Goal: Task Accomplishment & Management: Complete application form

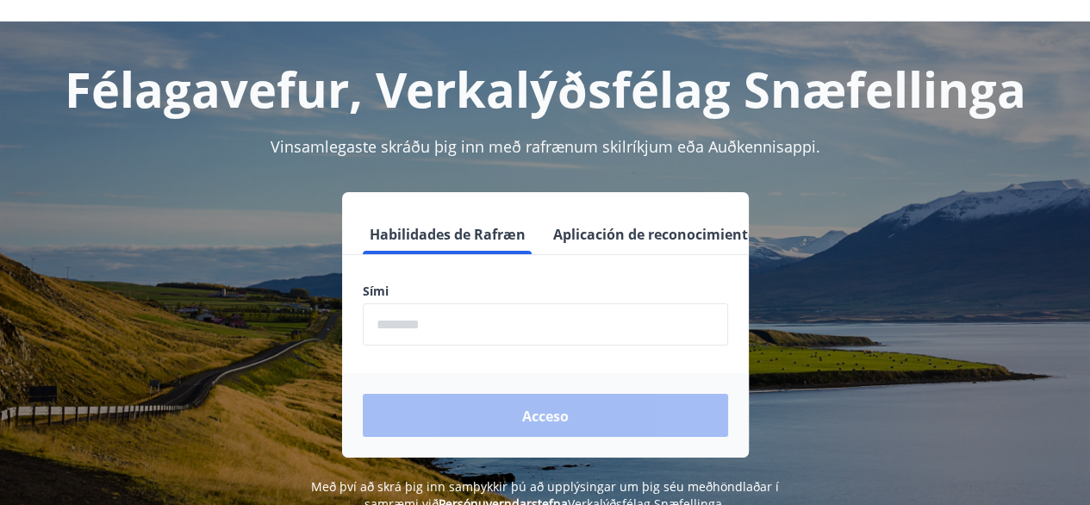
scroll to position [41, 0]
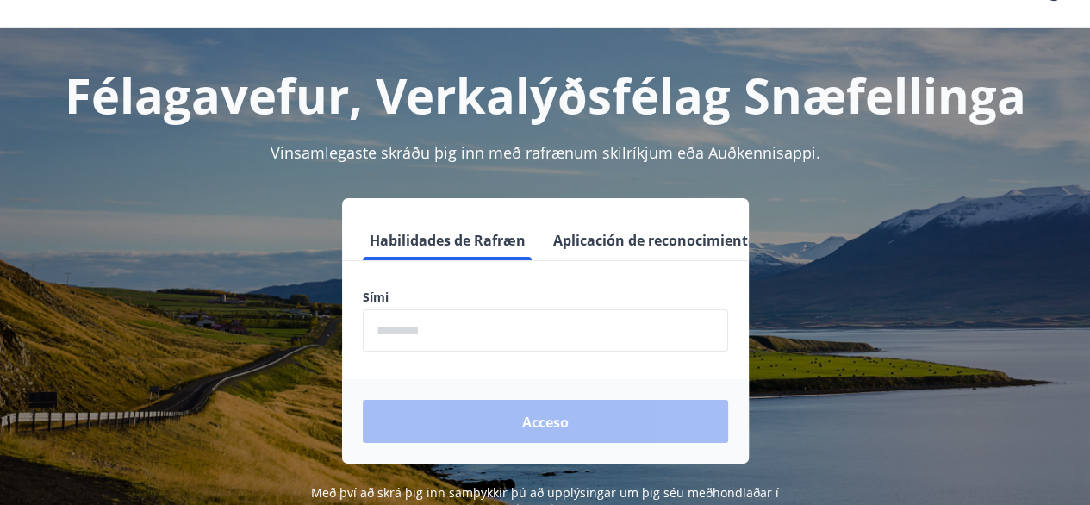
click at [646, 239] on font "Aplicación de reconocimiento de audio" at bounding box center [686, 240] width 266 height 19
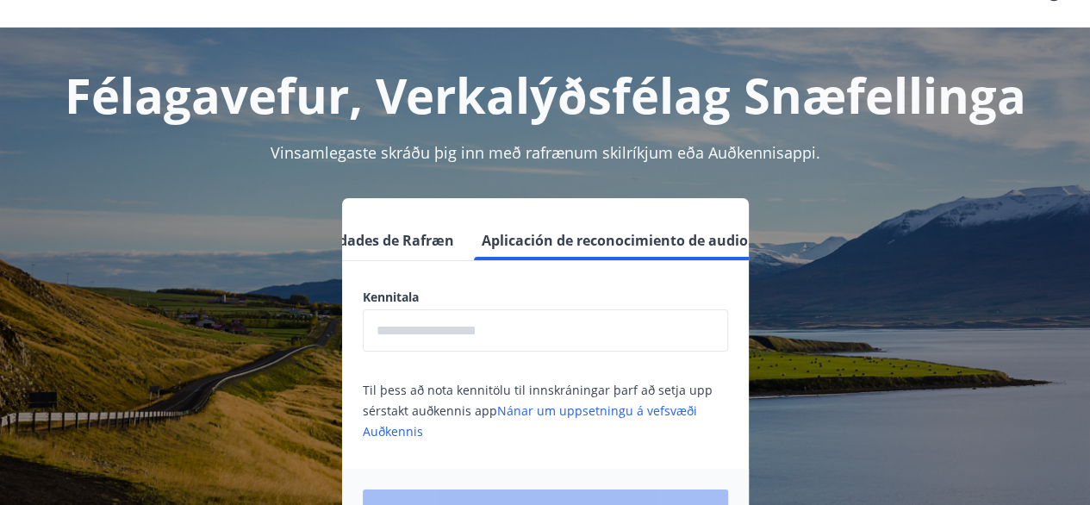
scroll to position [0, 76]
click at [432, 329] on input "text" at bounding box center [545, 330] width 365 height 42
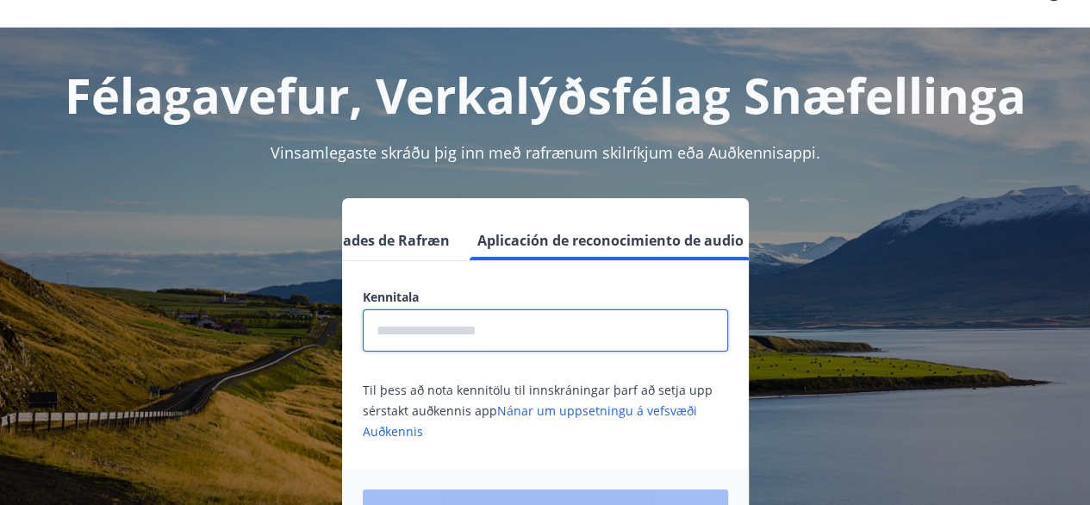
type input "**********"
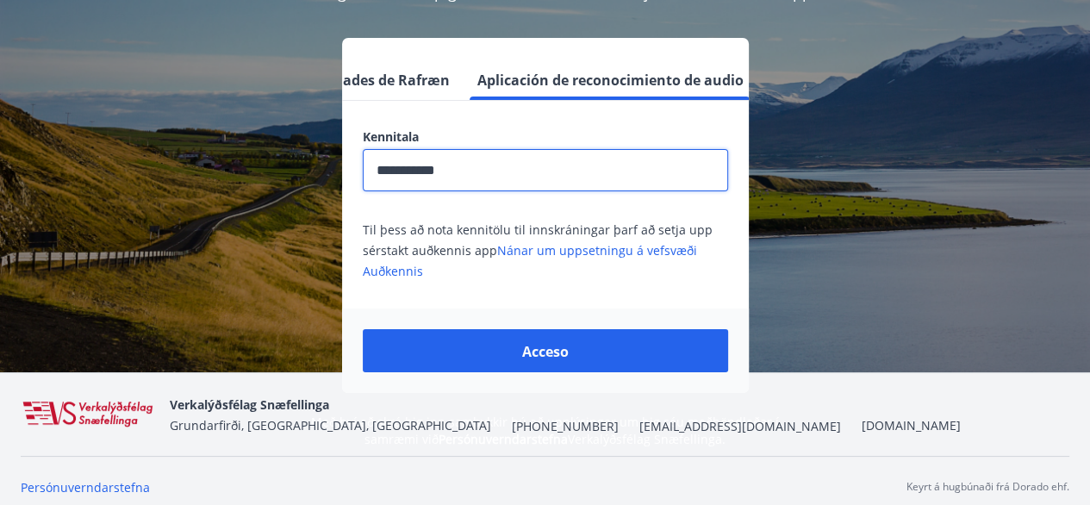
scroll to position [214, 0]
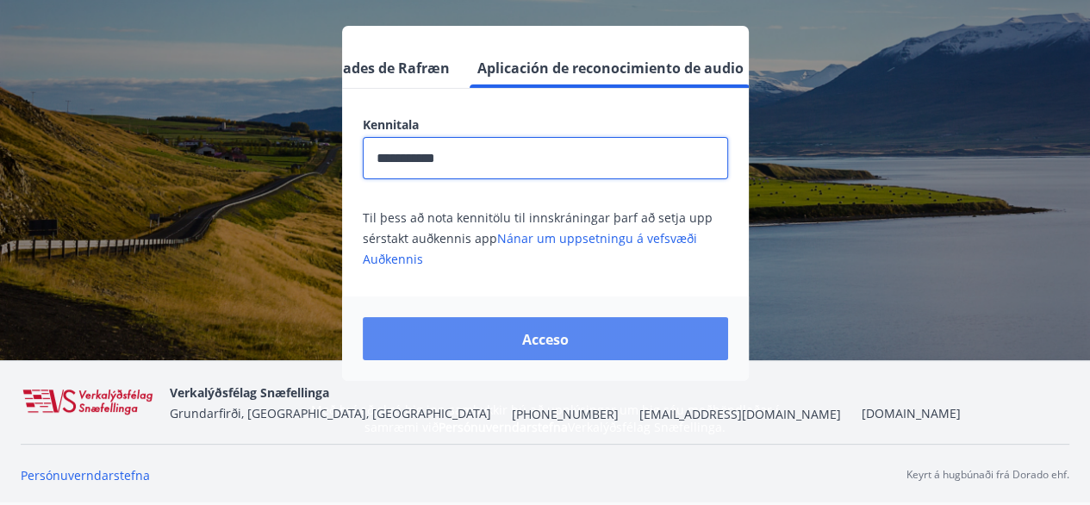
click at [562, 339] on font "Acceso" at bounding box center [545, 339] width 47 height 19
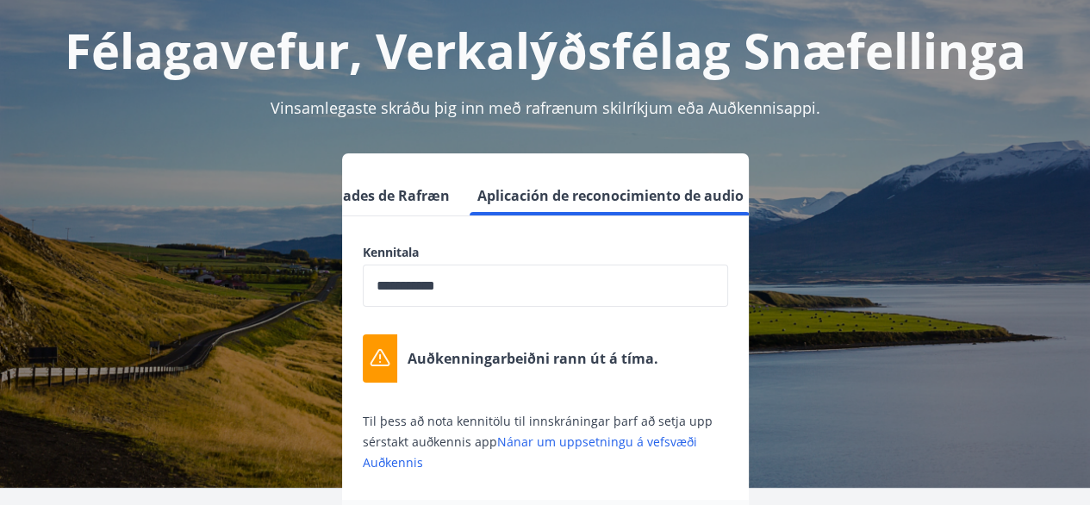
scroll to position [220, 0]
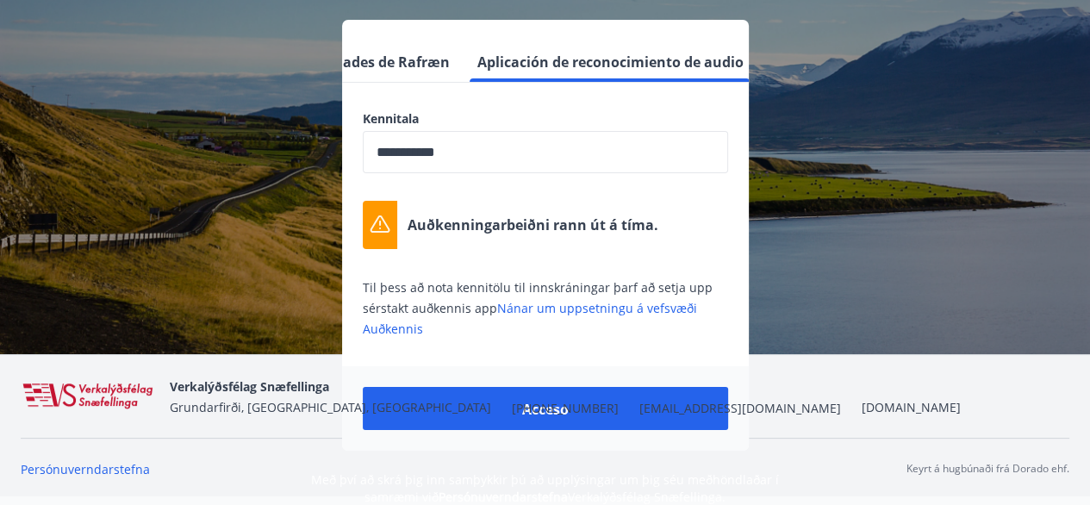
click at [639, 410] on font "[EMAIL_ADDRESS][DOMAIN_NAME]" at bounding box center [740, 408] width 202 height 16
click at [639, 405] on font "[EMAIL_ADDRESS][DOMAIN_NAME]" at bounding box center [740, 408] width 202 height 16
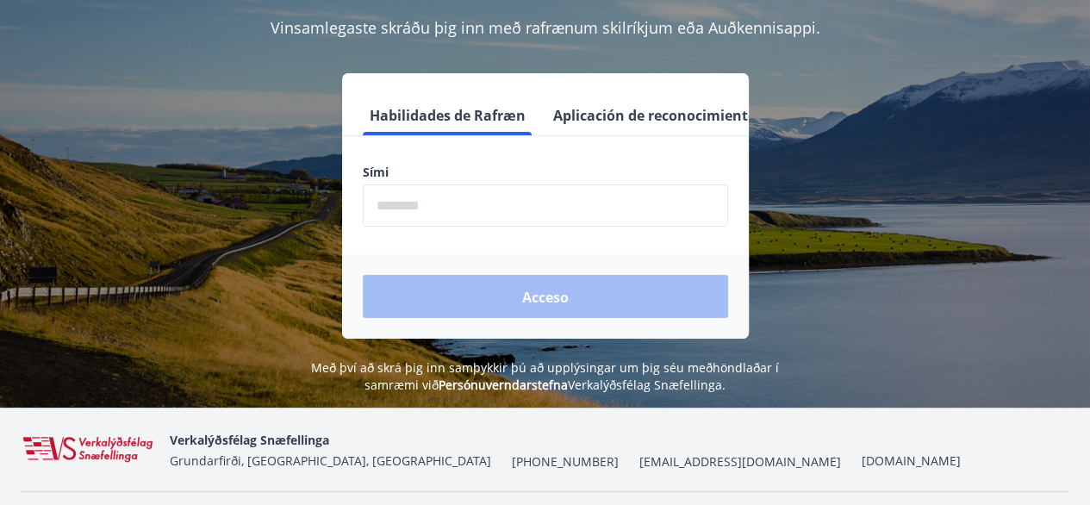
scroll to position [127, 0]
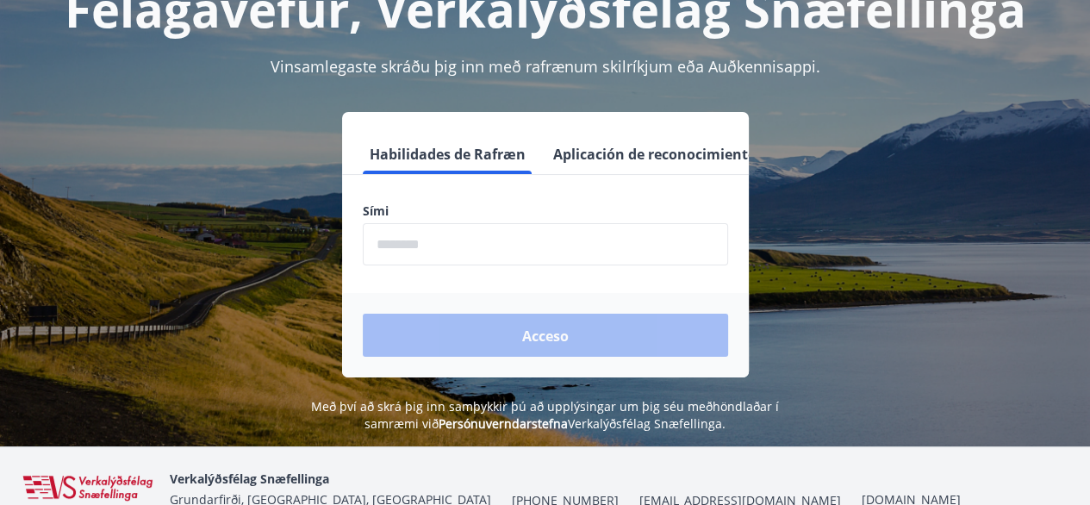
click at [459, 248] on input "phone" at bounding box center [545, 244] width 365 height 42
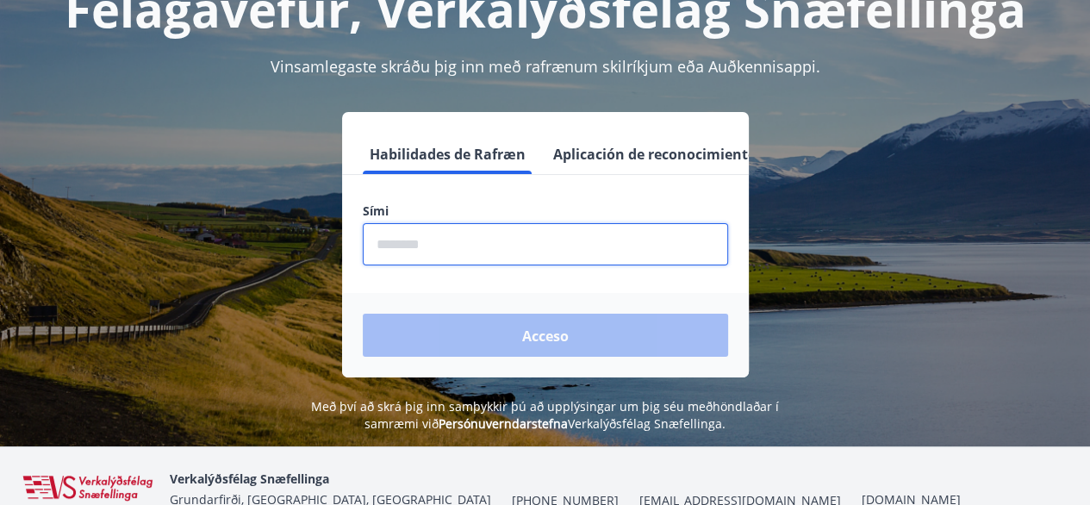
click at [586, 152] on font "Aplicación de reconocimiento de audio" at bounding box center [686, 154] width 266 height 19
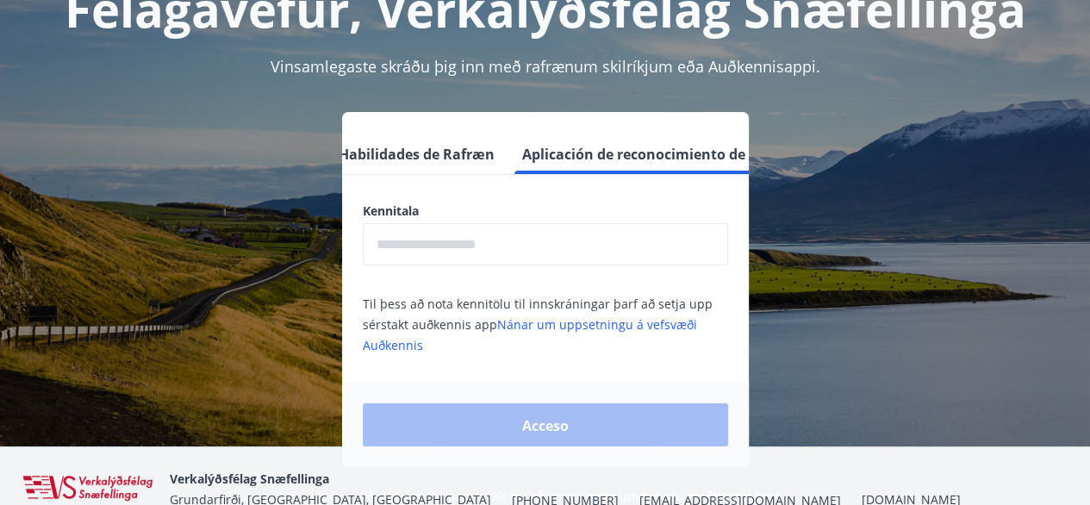
scroll to position [0, 76]
click at [418, 245] on input "text" at bounding box center [545, 244] width 365 height 42
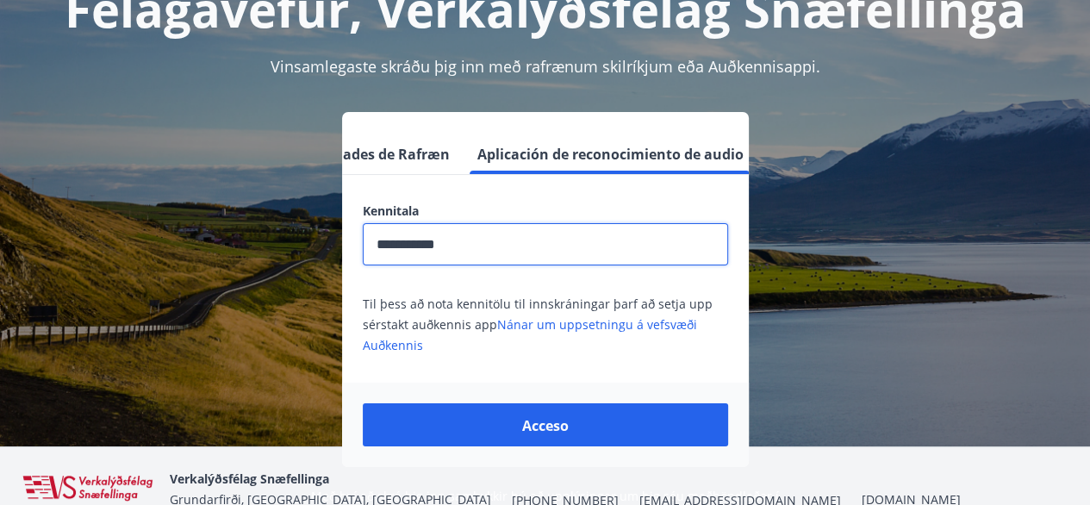
type input "**********"
click at [588, 428] on button "Acceso" at bounding box center [545, 424] width 365 height 43
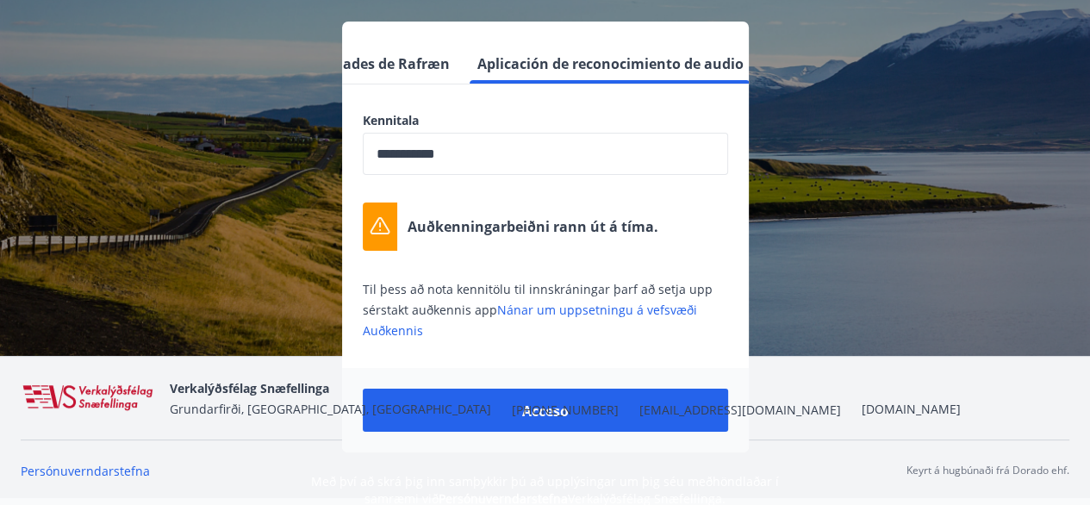
scroll to position [220, 0]
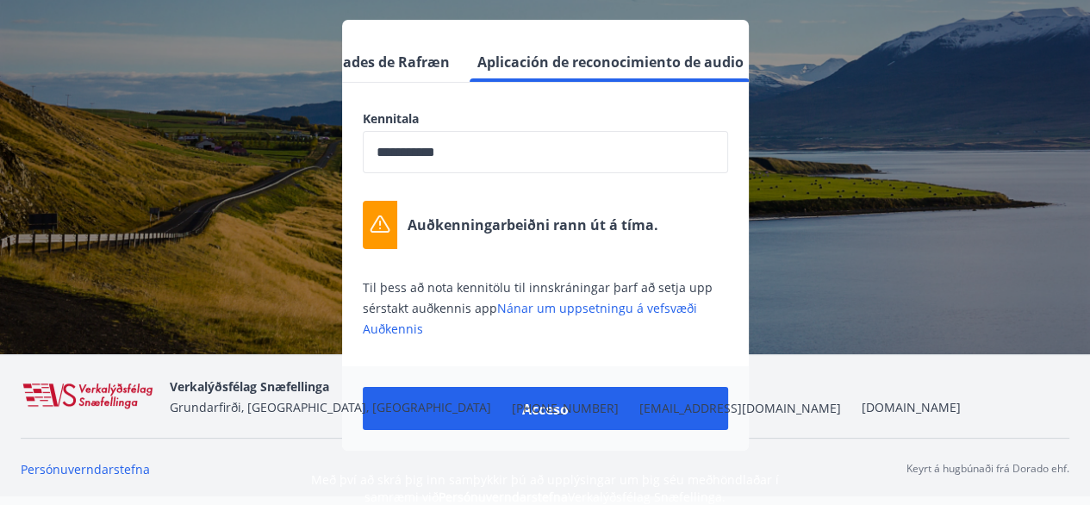
click at [639, 410] on font "[EMAIL_ADDRESS][DOMAIN_NAME]" at bounding box center [740, 408] width 202 height 16
click at [639, 407] on font "[EMAIL_ADDRESS][DOMAIN_NAME]" at bounding box center [740, 408] width 202 height 16
click at [117, 469] on font "Persónuverndarstefna" at bounding box center [85, 469] width 129 height 16
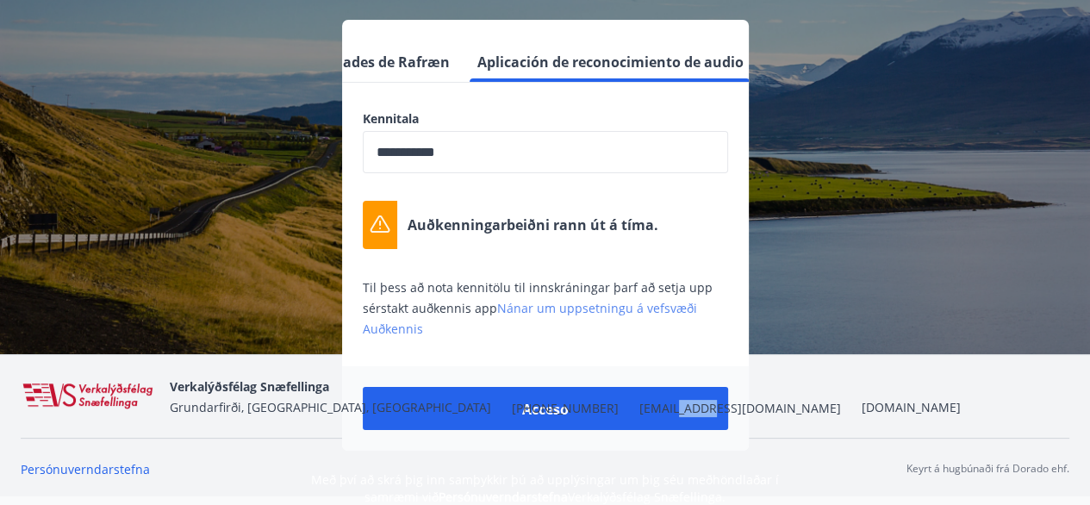
click at [586, 310] on font "Nánar um uppsetningu á vefsvæði Auðkennis" at bounding box center [530, 318] width 334 height 37
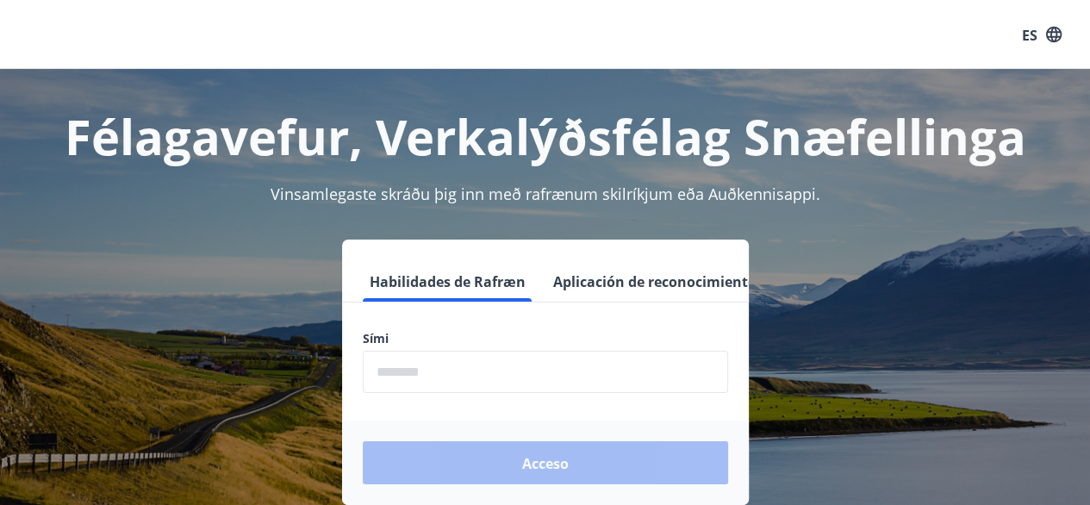
click at [413, 371] on input "phone" at bounding box center [545, 372] width 365 height 42
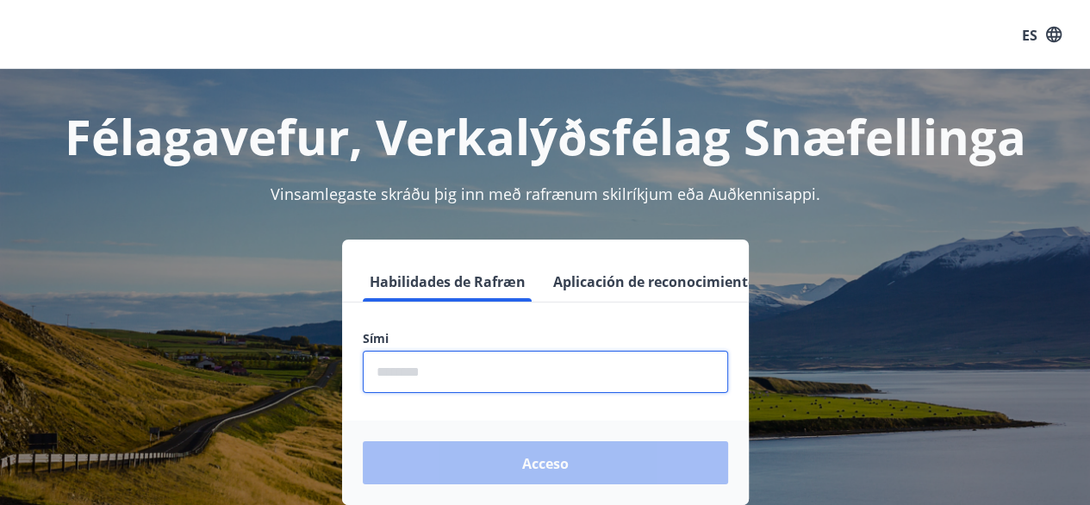
type input "********"
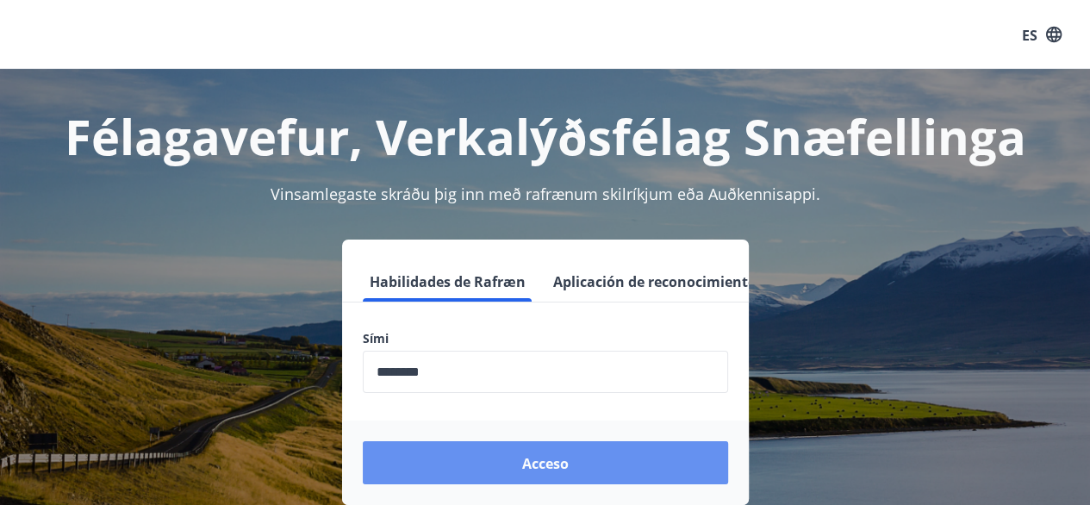
click at [533, 464] on font "Acceso" at bounding box center [545, 463] width 47 height 19
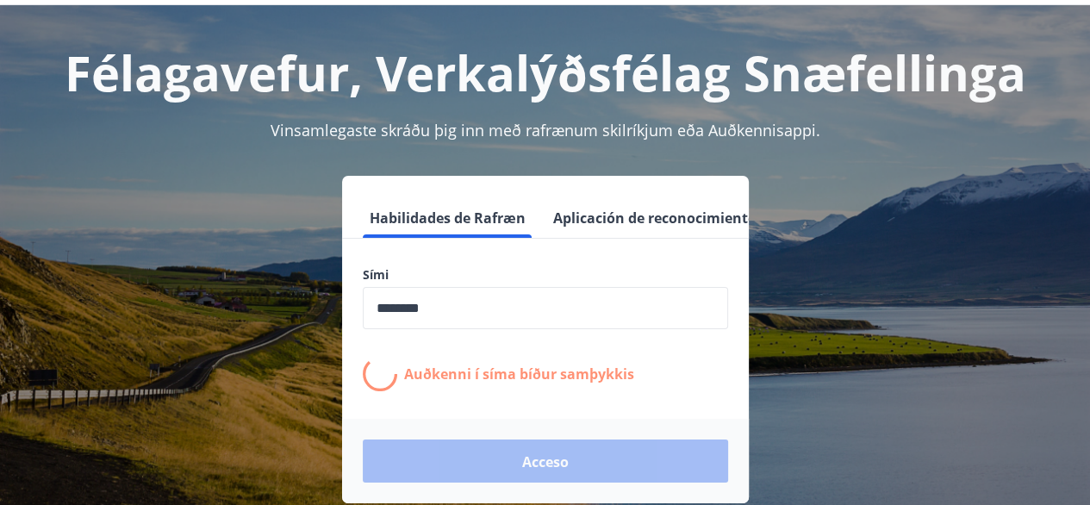
scroll to position [214, 0]
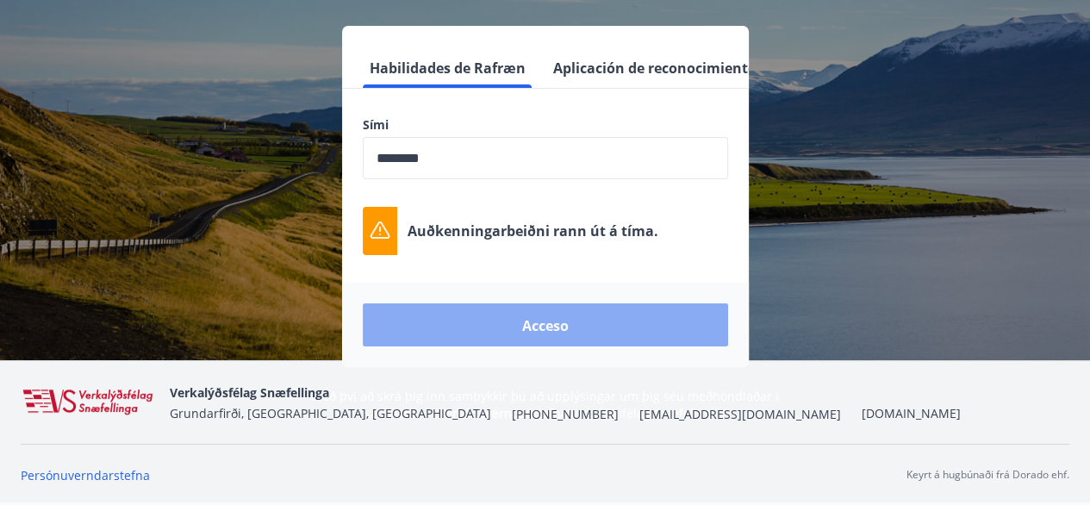
click at [598, 320] on button "Acceso" at bounding box center [545, 324] width 365 height 43
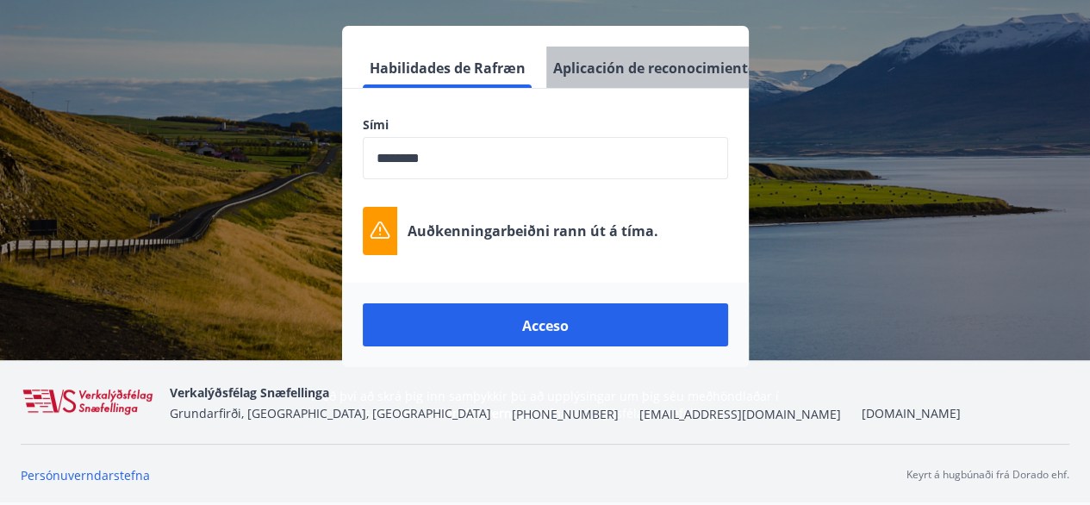
click at [687, 68] on font "Aplicación de reconocimiento de audio" at bounding box center [686, 68] width 266 height 19
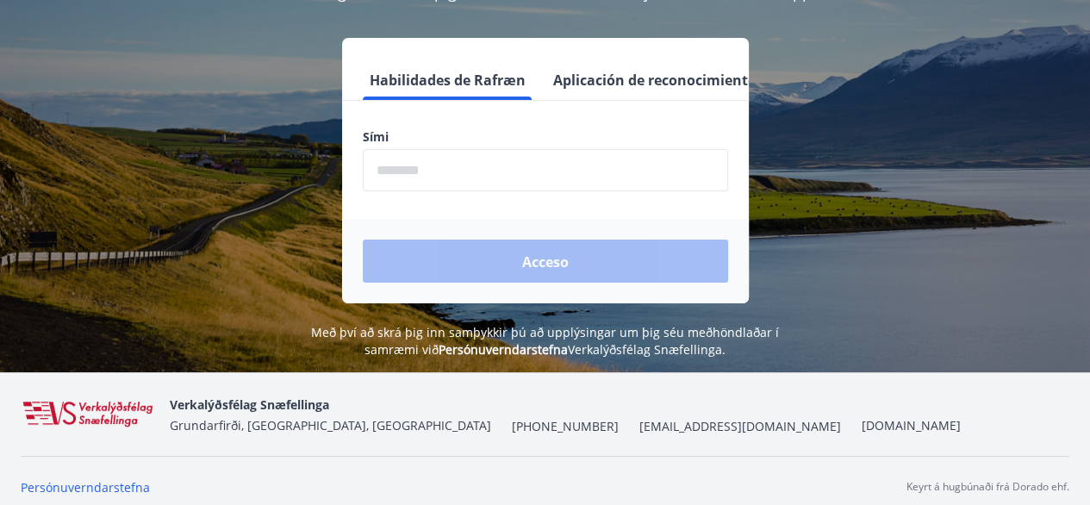
scroll to position [214, 0]
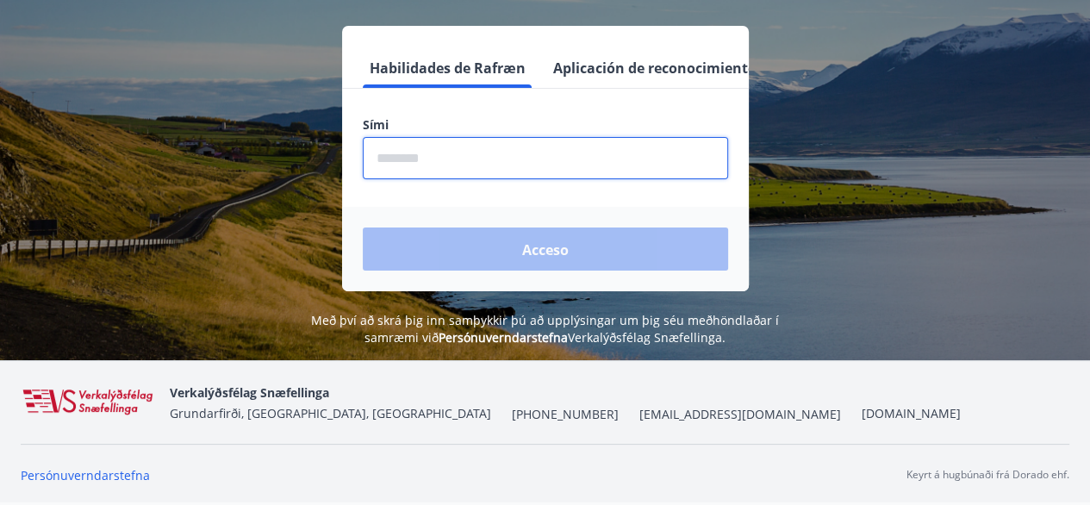
click at [474, 167] on input "phone" at bounding box center [545, 158] width 365 height 42
type input "********"
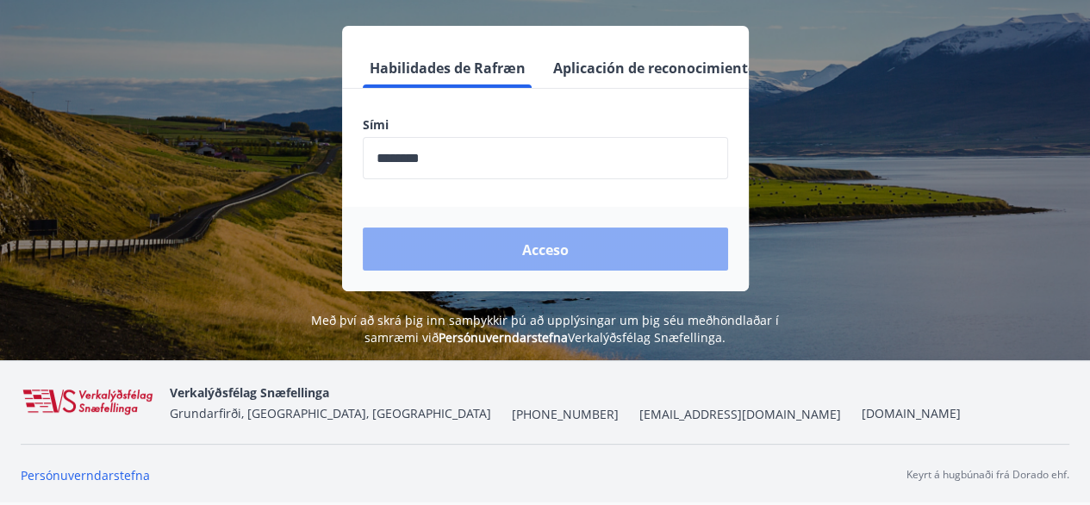
click at [511, 242] on button "Acceso" at bounding box center [545, 248] width 365 height 43
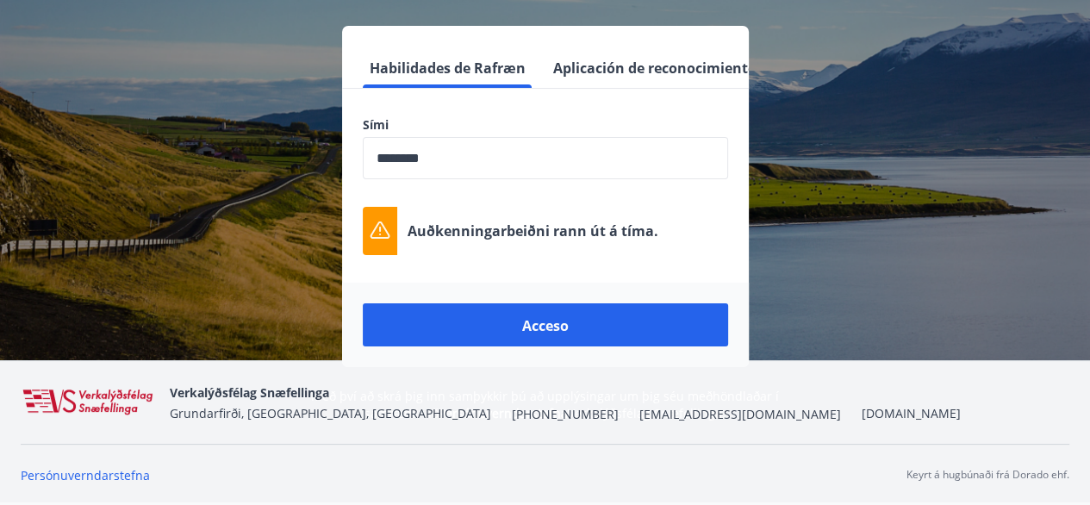
click at [370, 236] on icon at bounding box center [380, 231] width 21 height 21
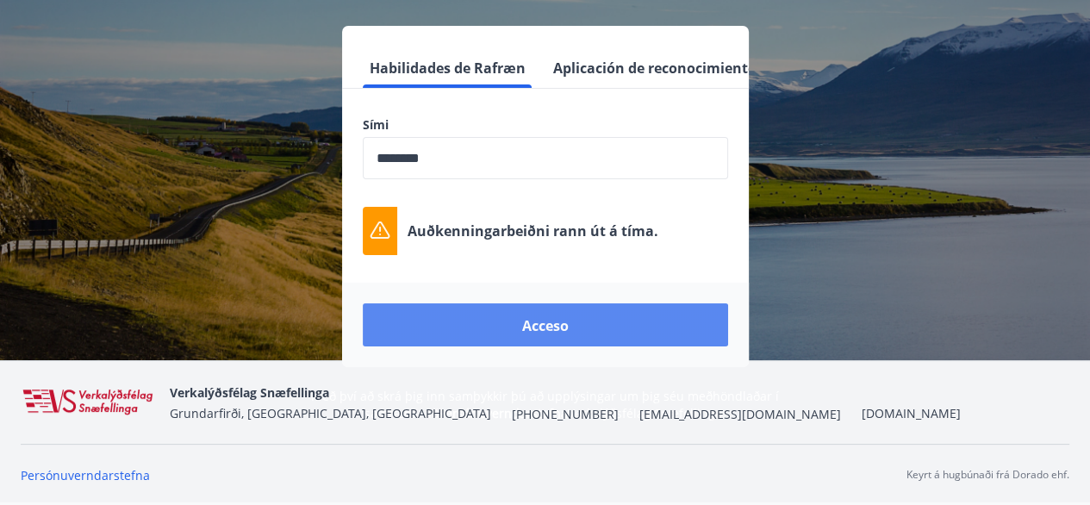
click at [561, 328] on font "Acceso" at bounding box center [545, 325] width 47 height 19
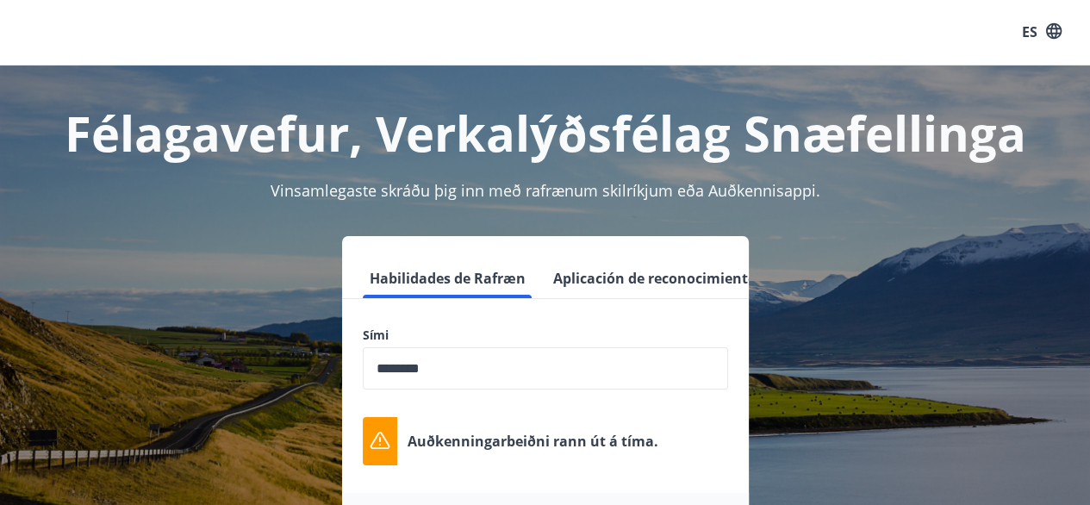
scroll to position [0, 0]
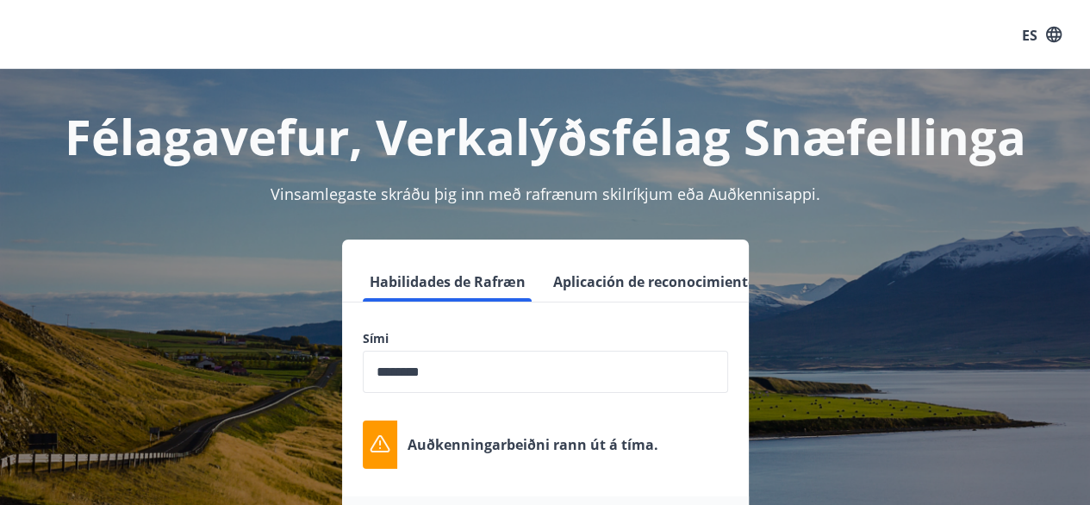
click at [1036, 34] on font "ES" at bounding box center [1030, 34] width 16 height 19
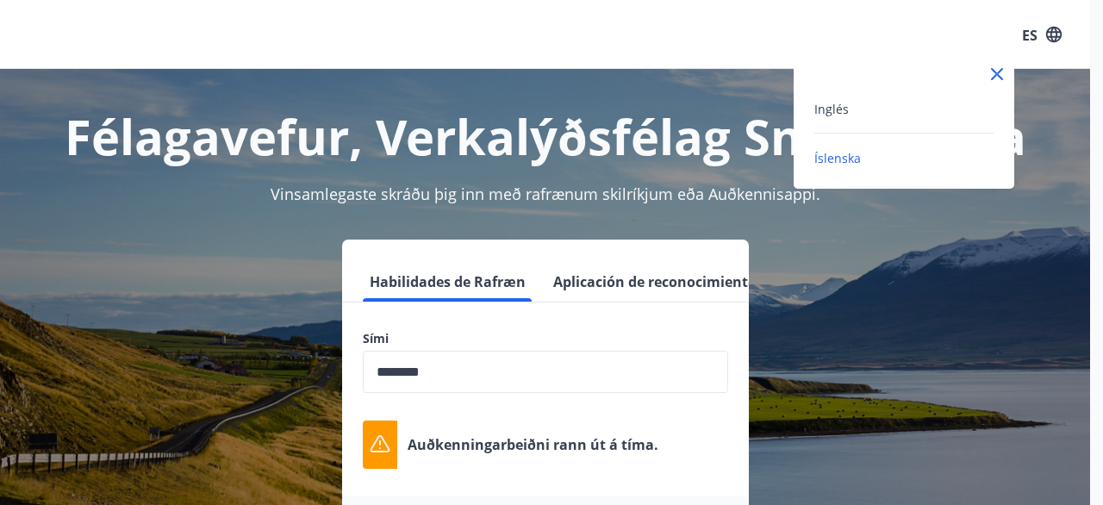
click at [850, 163] on font "Íslenska" at bounding box center [837, 158] width 47 height 16
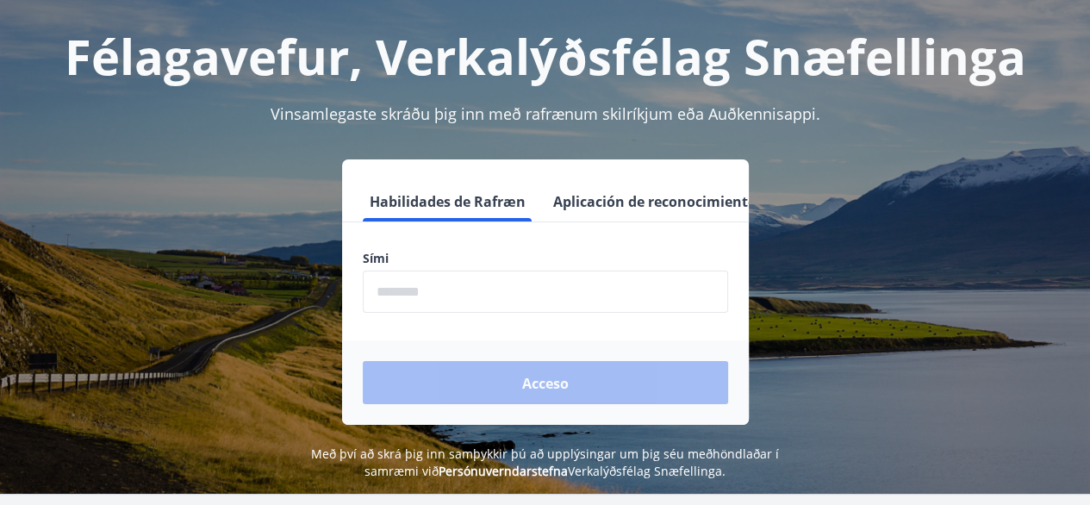
scroll to position [172, 0]
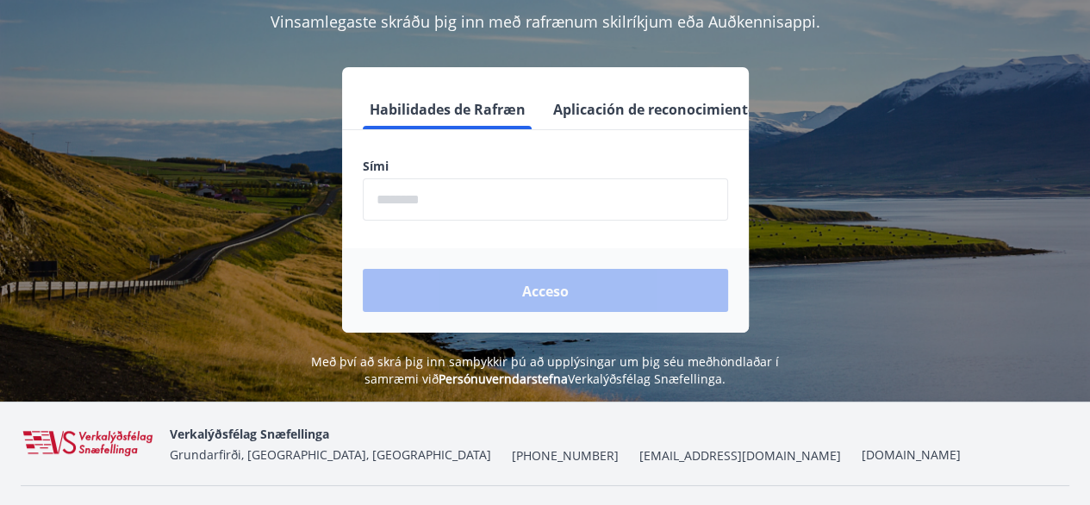
click at [432, 194] on input "phone" at bounding box center [545, 199] width 365 height 42
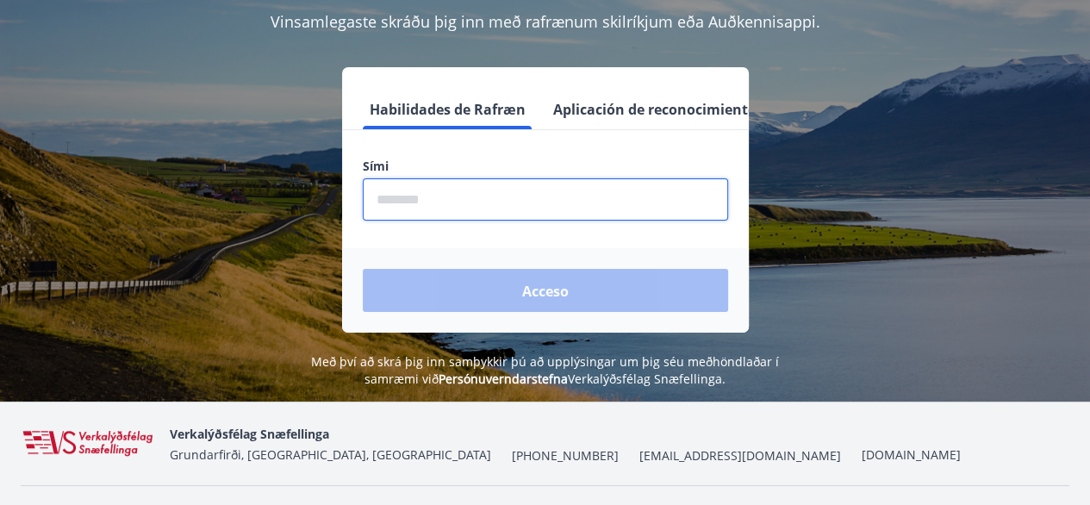
type input "********"
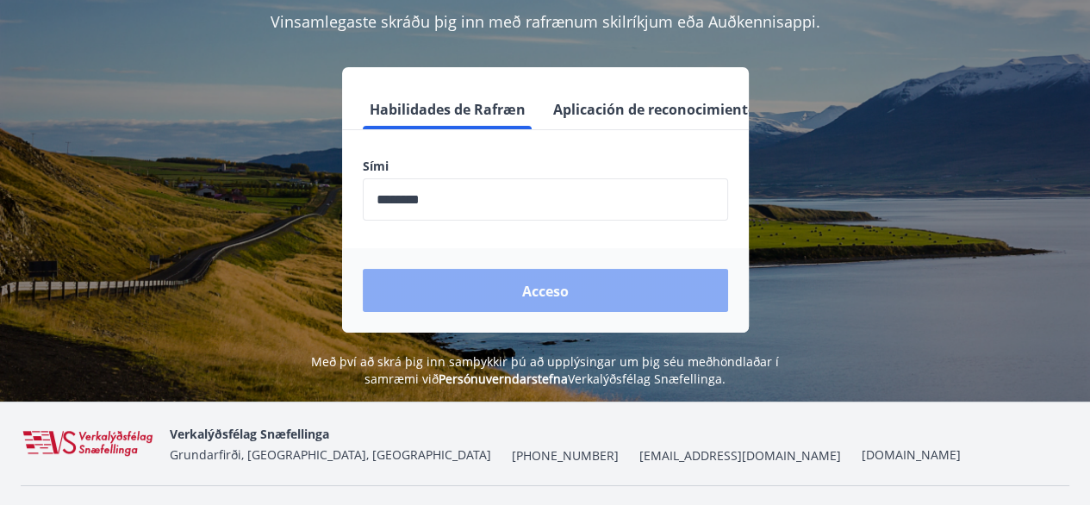
click at [571, 295] on button "Acceso" at bounding box center [545, 290] width 365 height 43
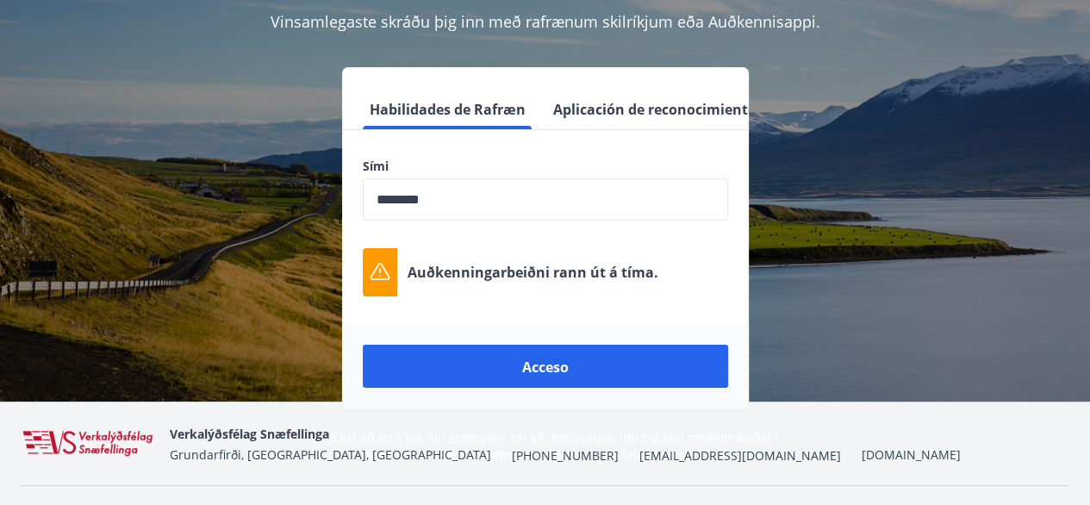
click at [682, 19] on font "Vinsamlegaste skráðu þig inn með rafrænum skilríkjum eða Auðkennisappi." at bounding box center [546, 21] width 550 height 21
click at [681, 24] on font "Vinsamlegaste skráðu þig inn með rafrænum skilríkjum eða Auðkennisappi." at bounding box center [546, 21] width 550 height 21
drag, startPoint x: 681, startPoint y: 24, endPoint x: 602, endPoint y: 193, distance: 186.5
click at [681, 25] on font "Vinsamlegaste skráðu þig inn með rafrænum skilríkjum eða Auðkennisappi." at bounding box center [546, 21] width 550 height 21
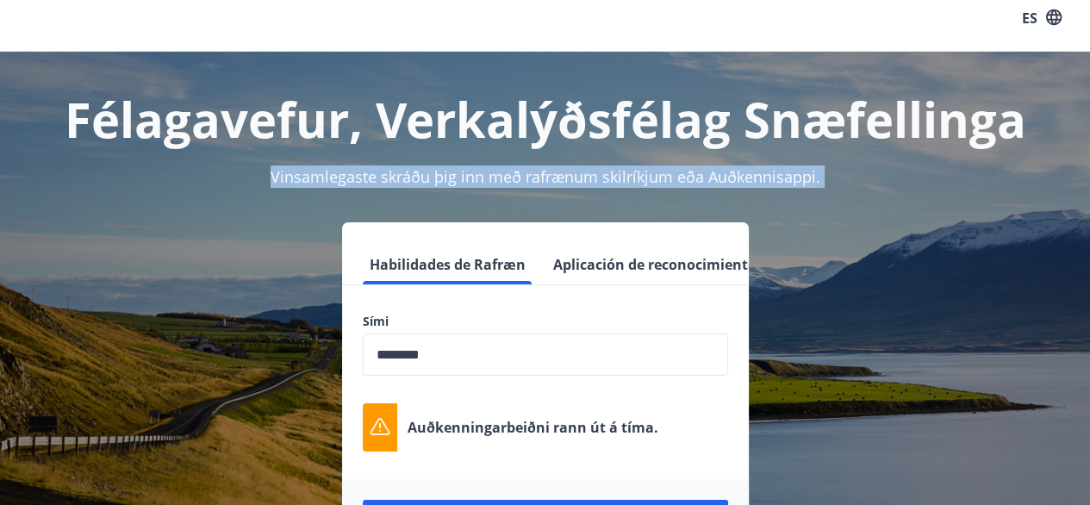
scroll to position [0, 0]
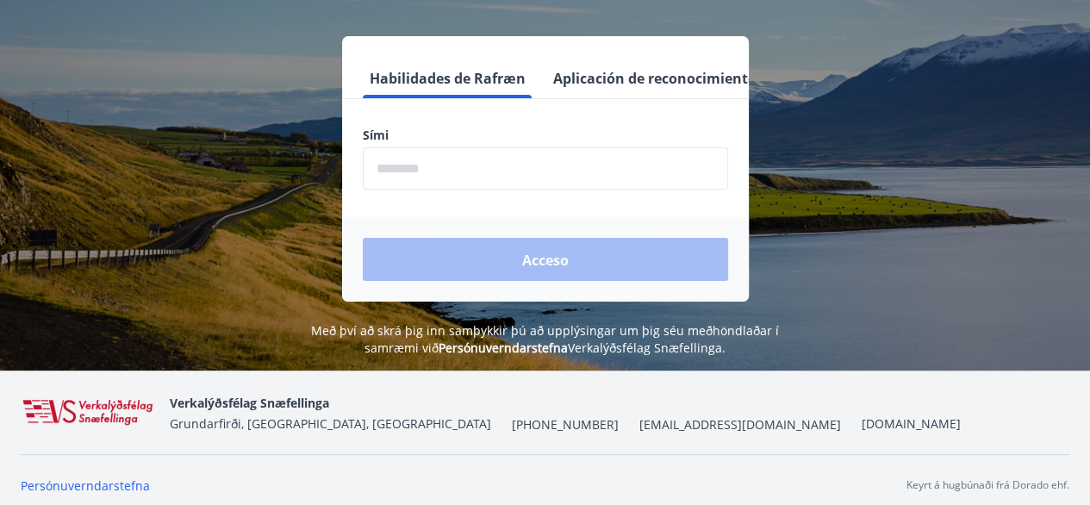
scroll to position [214, 0]
